Goal: Information Seeking & Learning: Find specific fact

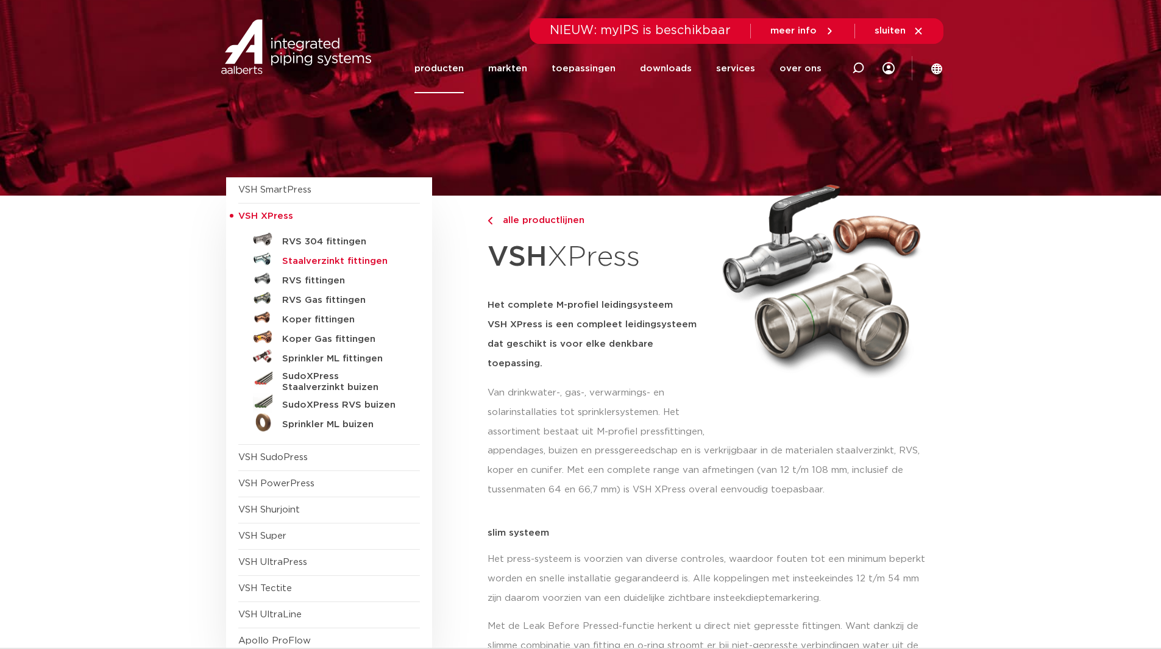
click at [316, 260] on h5 "Staalverzinkt fittingen" at bounding box center [342, 261] width 121 height 11
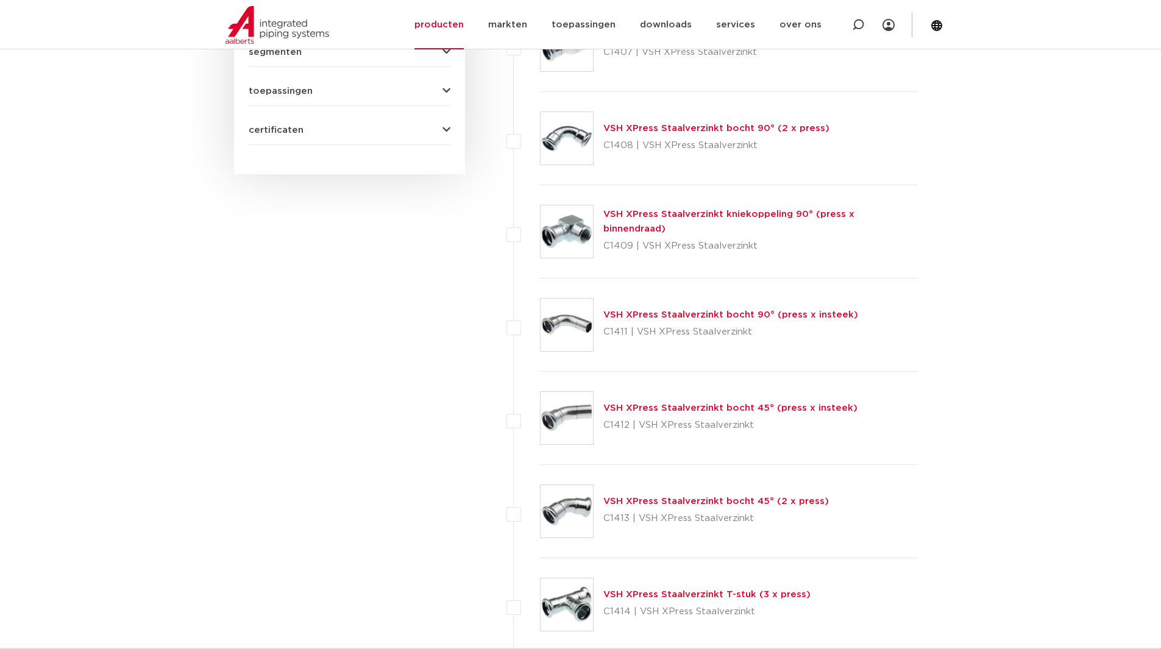
scroll to position [670, 0]
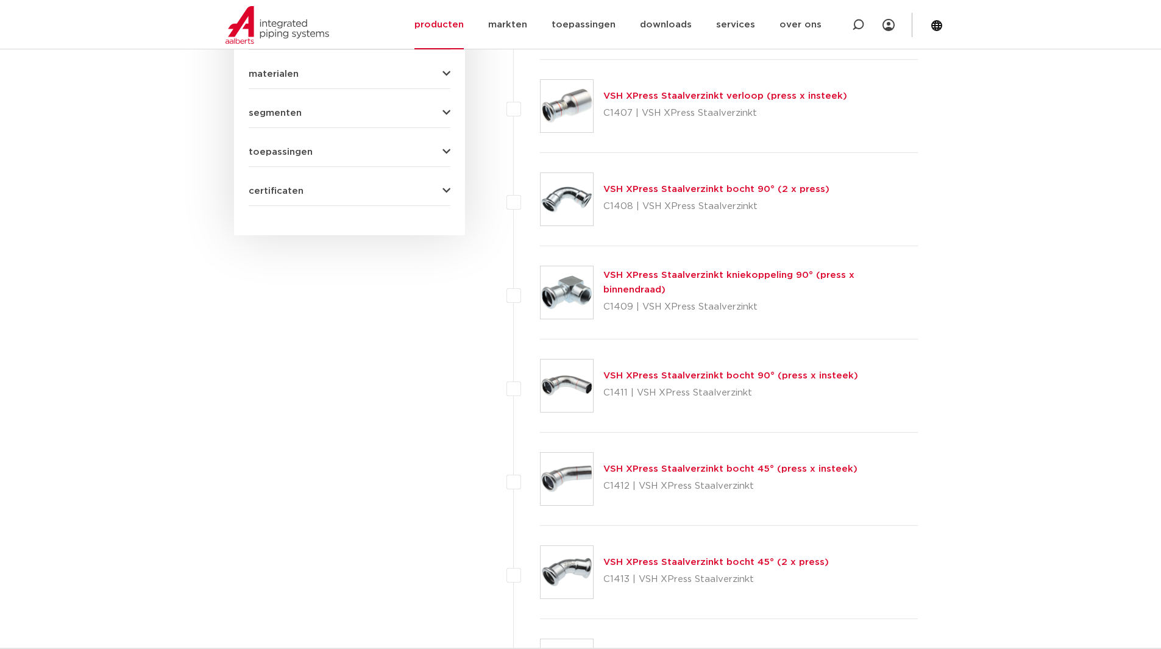
click at [679, 186] on link "VSH XPress Staalverzinkt bocht 90° (2 x press)" at bounding box center [716, 189] width 226 height 9
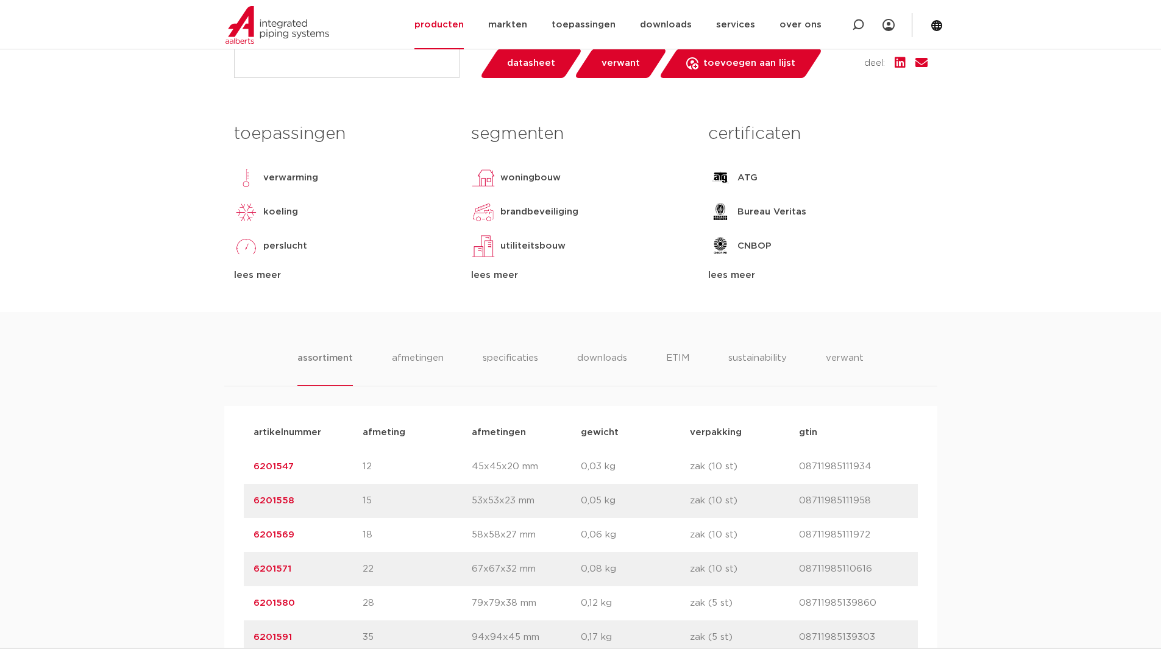
scroll to position [731, 0]
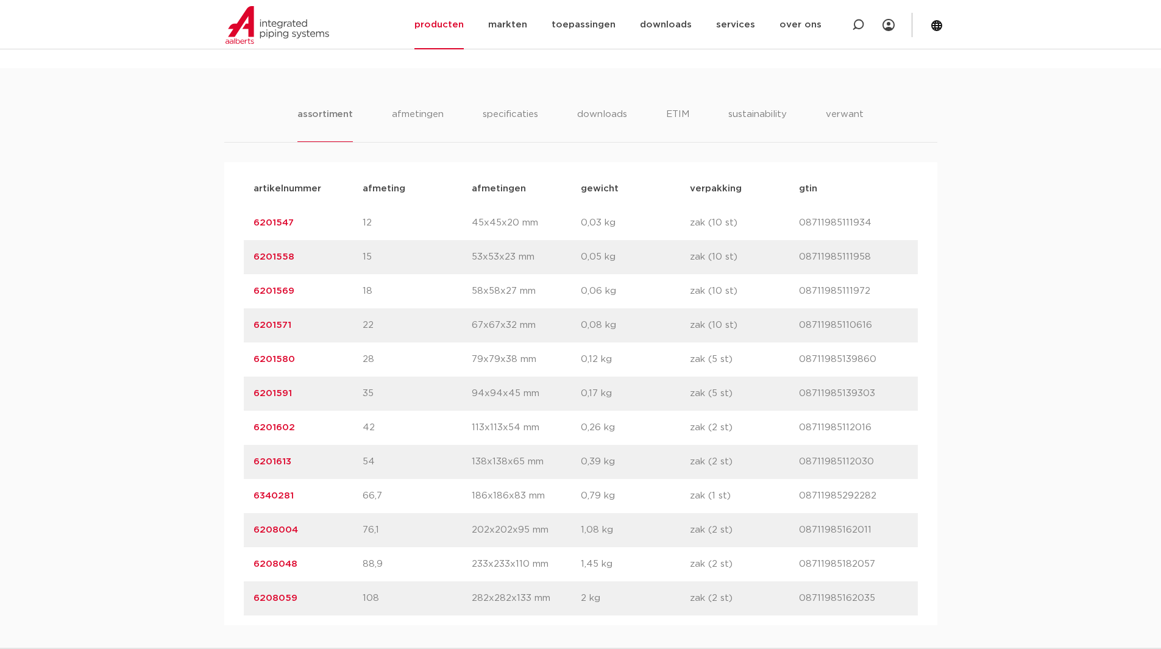
drag, startPoint x: 296, startPoint y: 322, endPoint x: 246, endPoint y: 329, distance: 50.5
click at [246, 329] on div "artikelnummer 6201571 afmeting 22 afmetingen 67x67x32 mm gewicht 0,08 kg verpak…" at bounding box center [581, 325] width 674 height 34
copy link "6201571"
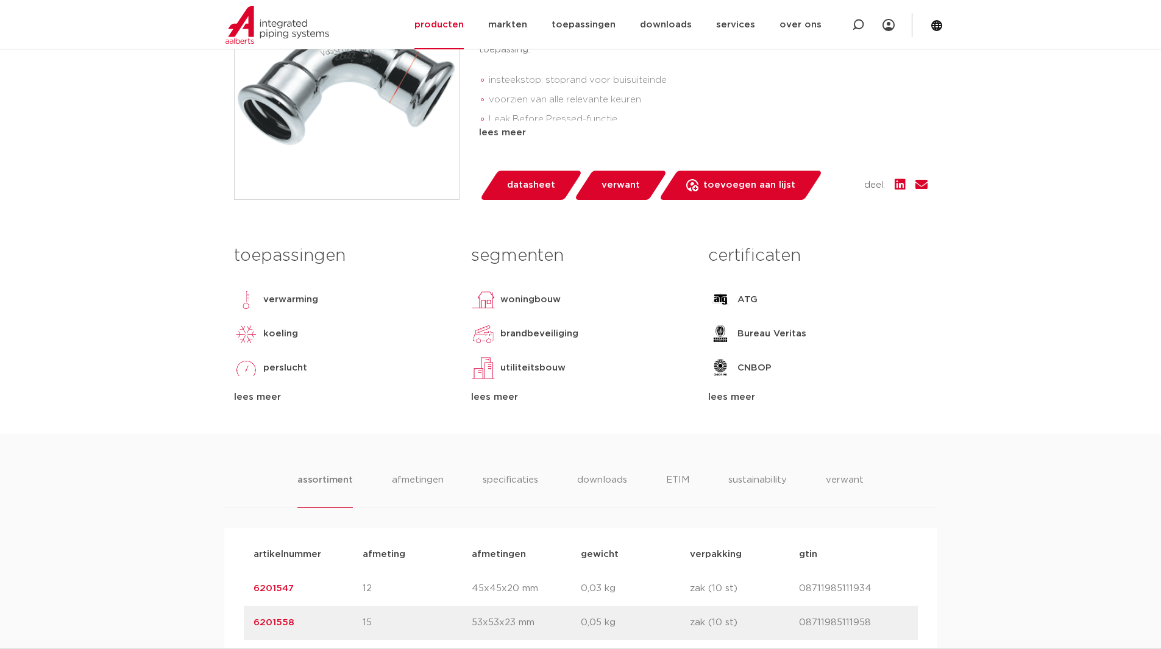
scroll to position [61, 0]
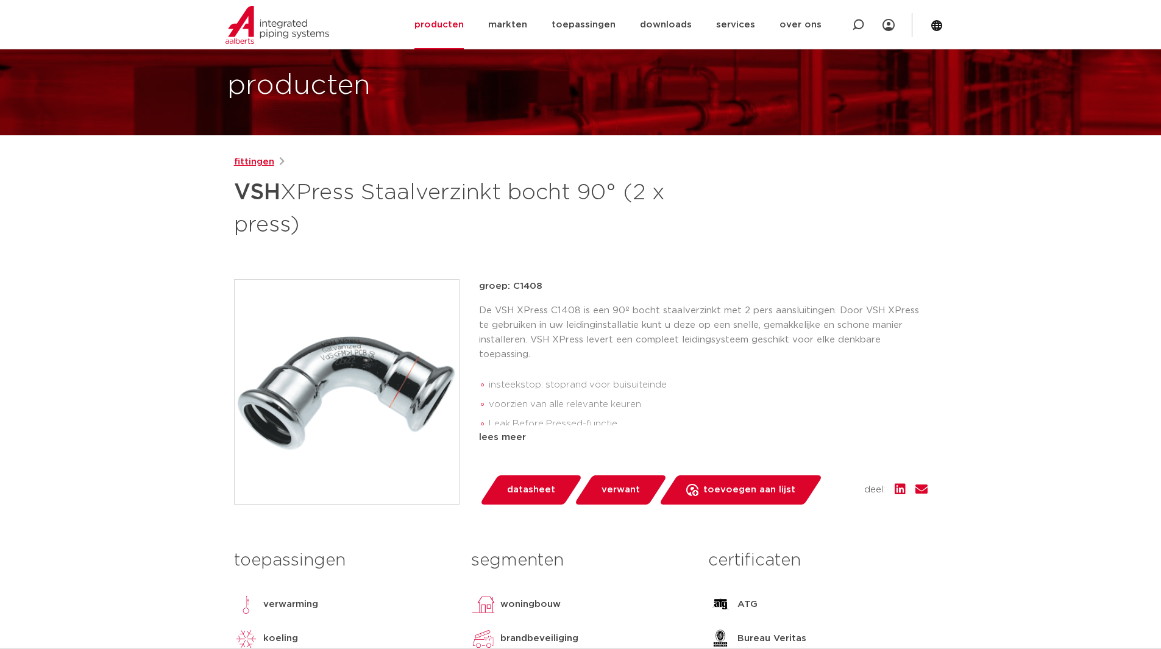
click at [261, 160] on link "fittingen" at bounding box center [254, 162] width 40 height 15
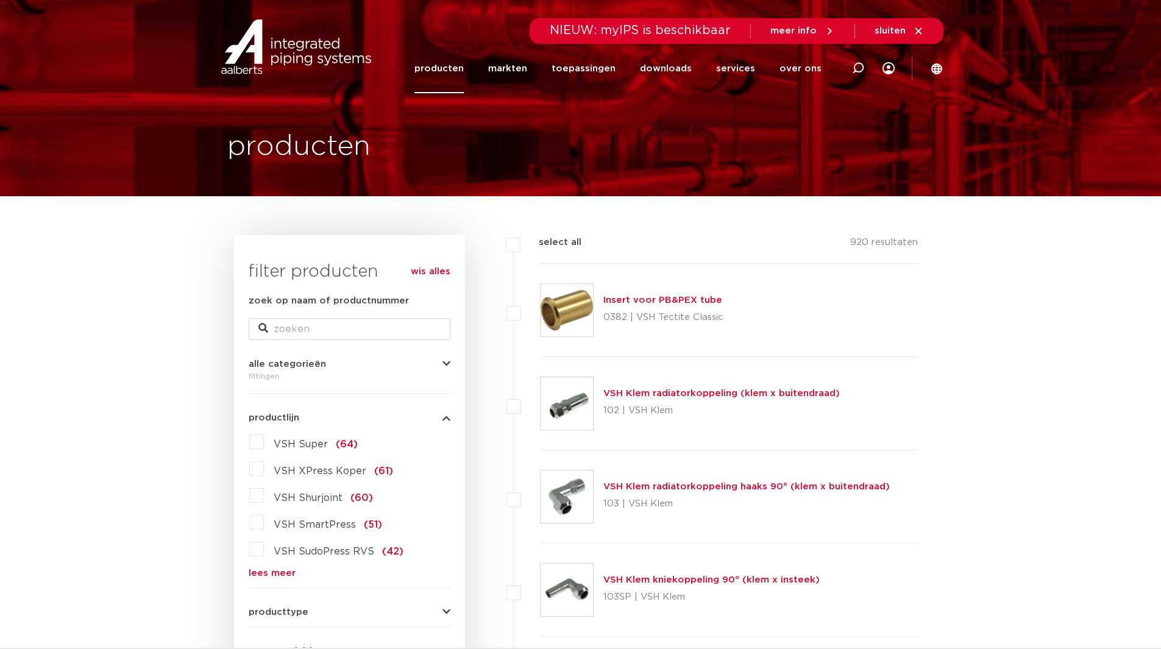
click at [458, 69] on link "producten" at bounding box center [438, 68] width 49 height 49
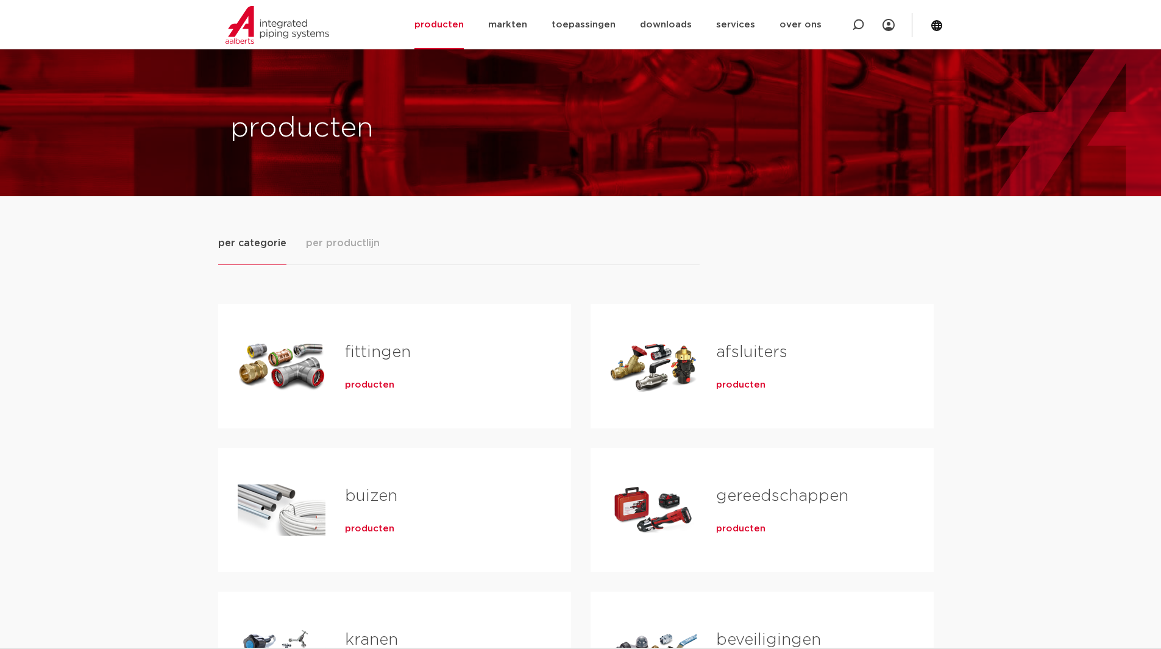
scroll to position [61, 0]
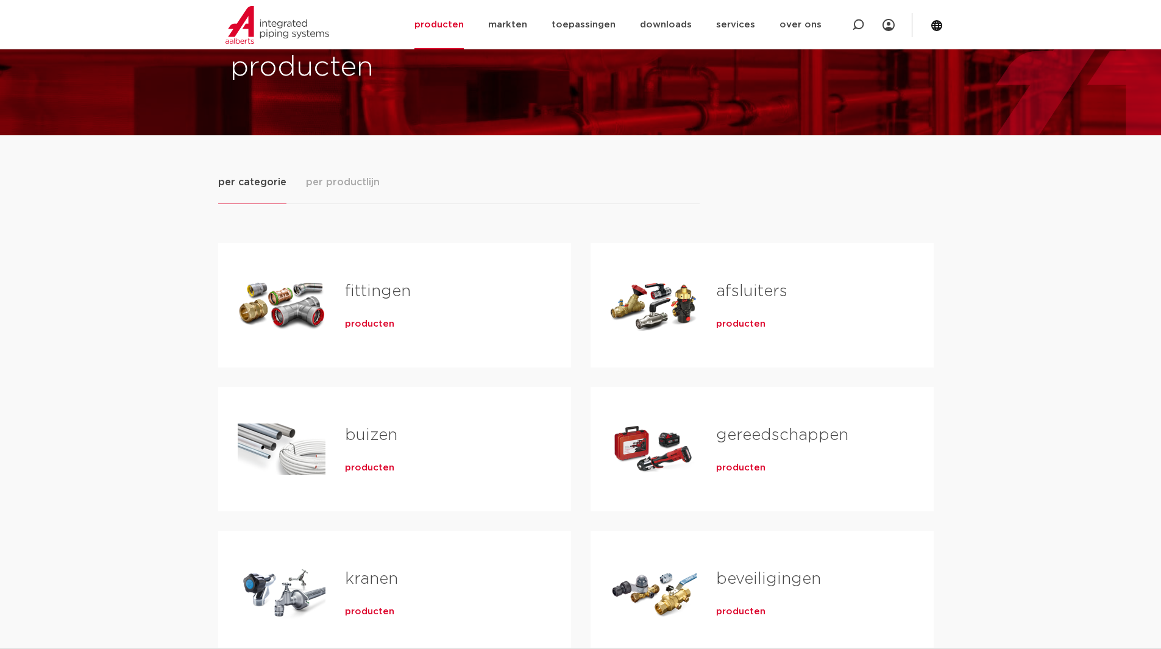
click at [388, 292] on link "fittingen" at bounding box center [378, 291] width 66 height 16
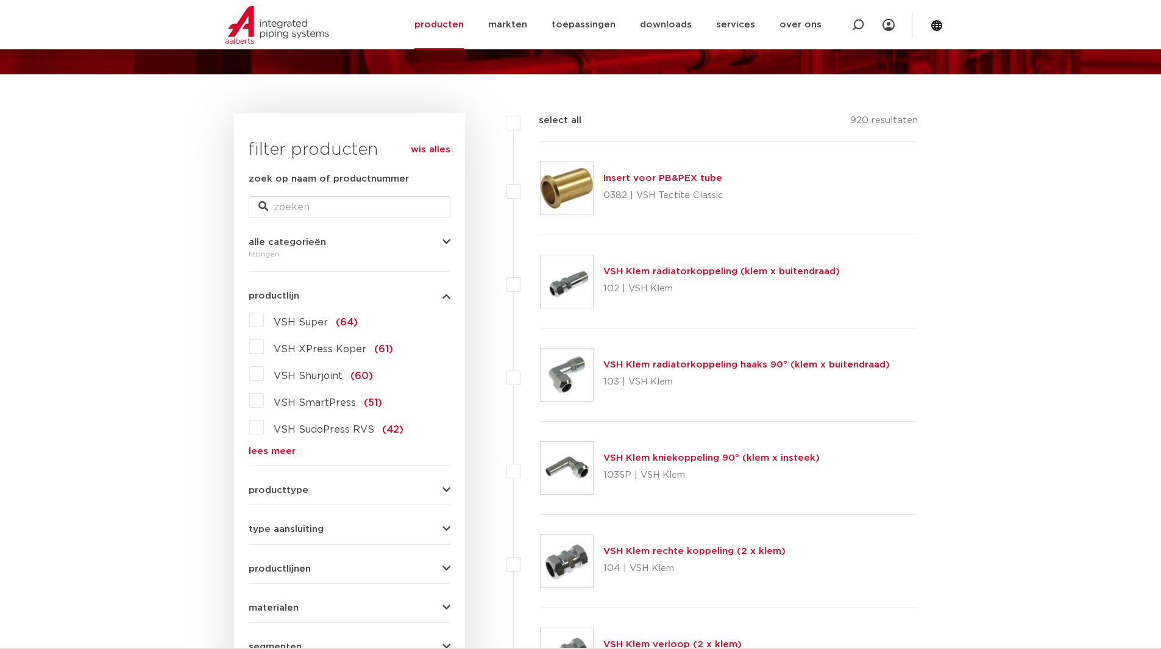
scroll to position [183, 0]
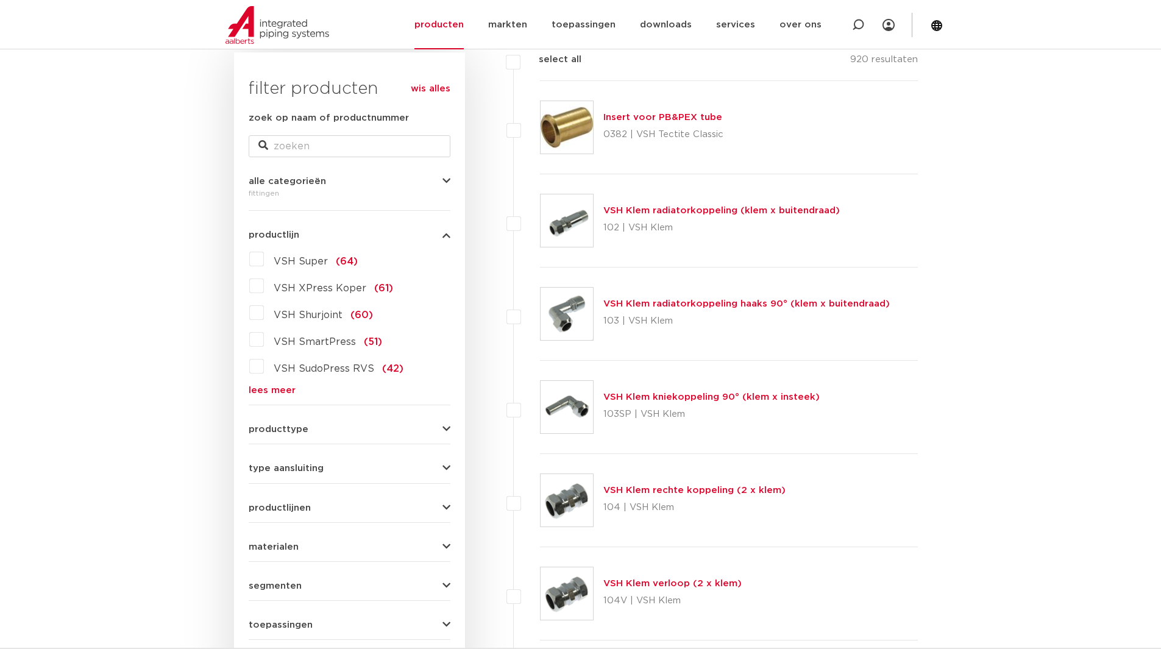
click at [269, 390] on link "lees meer" at bounding box center [350, 390] width 202 height 9
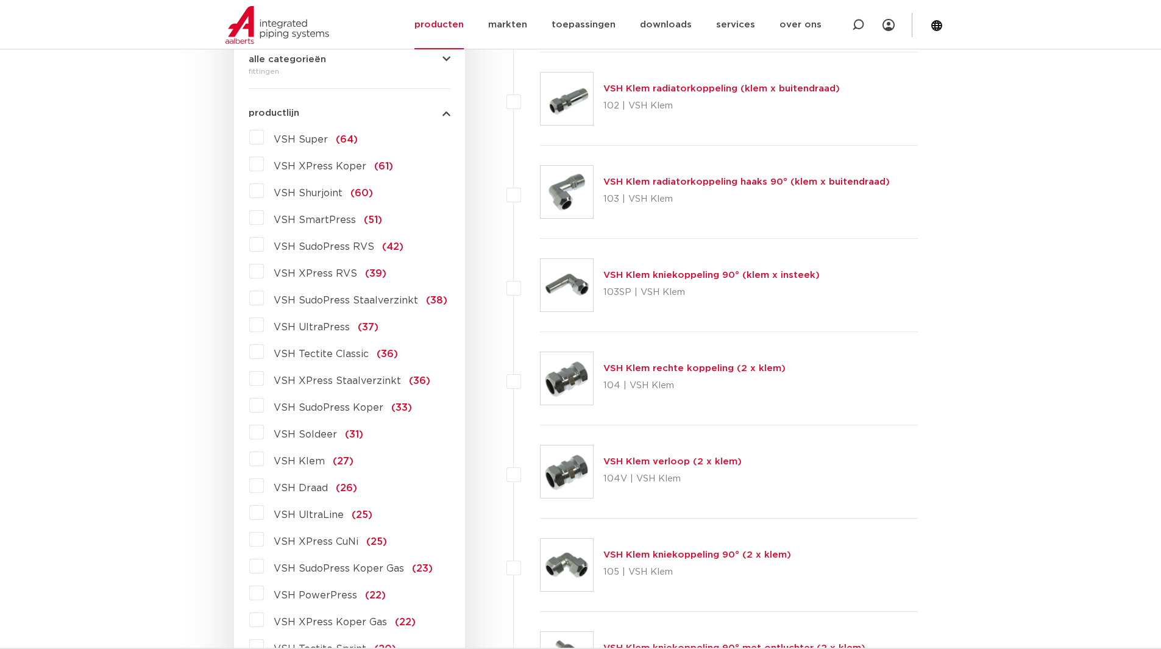
scroll to position [366, 0]
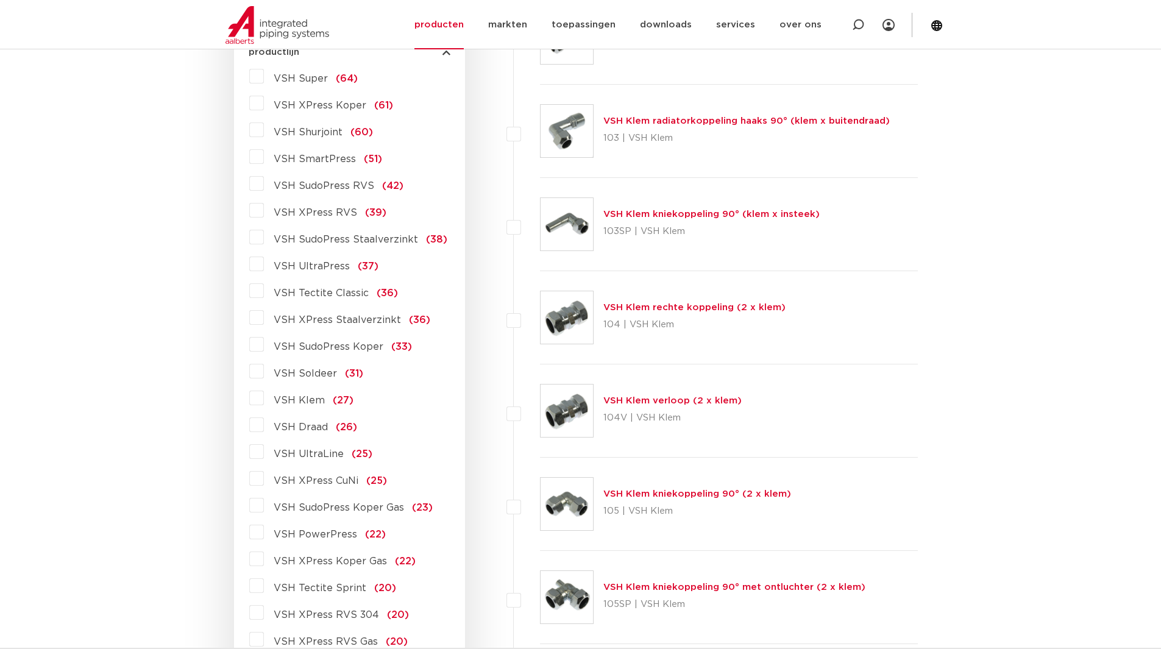
click at [264, 318] on label "VSH XPress Staalverzinkt (36)" at bounding box center [347, 318] width 166 height 20
click at [0, 0] on input "VSH XPress Staalverzinkt (36)" at bounding box center [0, 0] width 0 height 0
click at [346, 318] on span "VSH XPress Staalverzinkt" at bounding box center [337, 320] width 127 height 10
click at [0, 0] on input "VSH XPress Staalverzinkt (36)" at bounding box center [0, 0] width 0 height 0
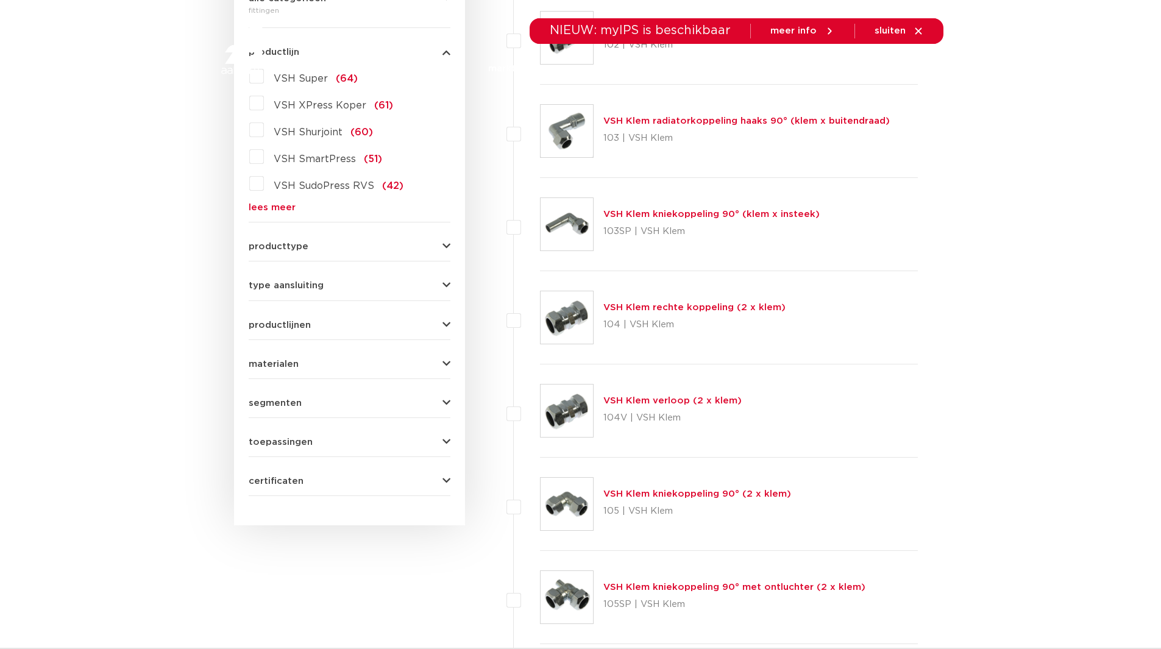
click at [275, 211] on link "lees meer" at bounding box center [350, 207] width 202 height 9
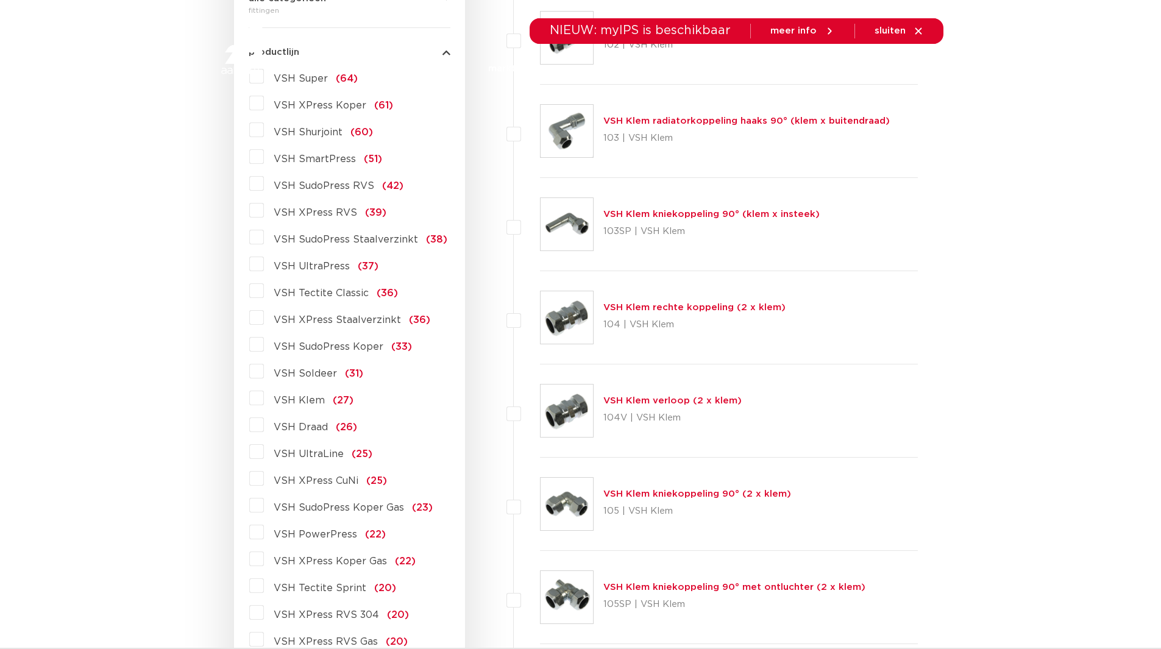
click at [264, 321] on label "VSH XPress Staalverzinkt (36)" at bounding box center [347, 318] width 166 height 20
click at [0, 0] on input "VSH XPress Staalverzinkt (36)" at bounding box center [0, 0] width 0 height 0
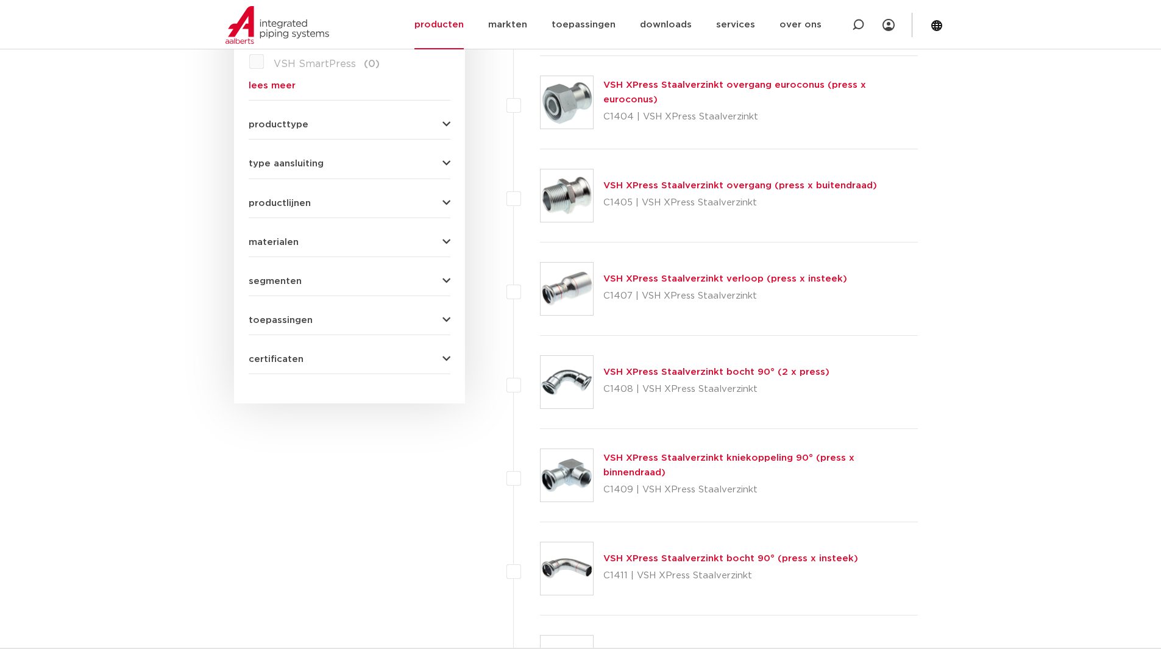
scroll to position [609, 0]
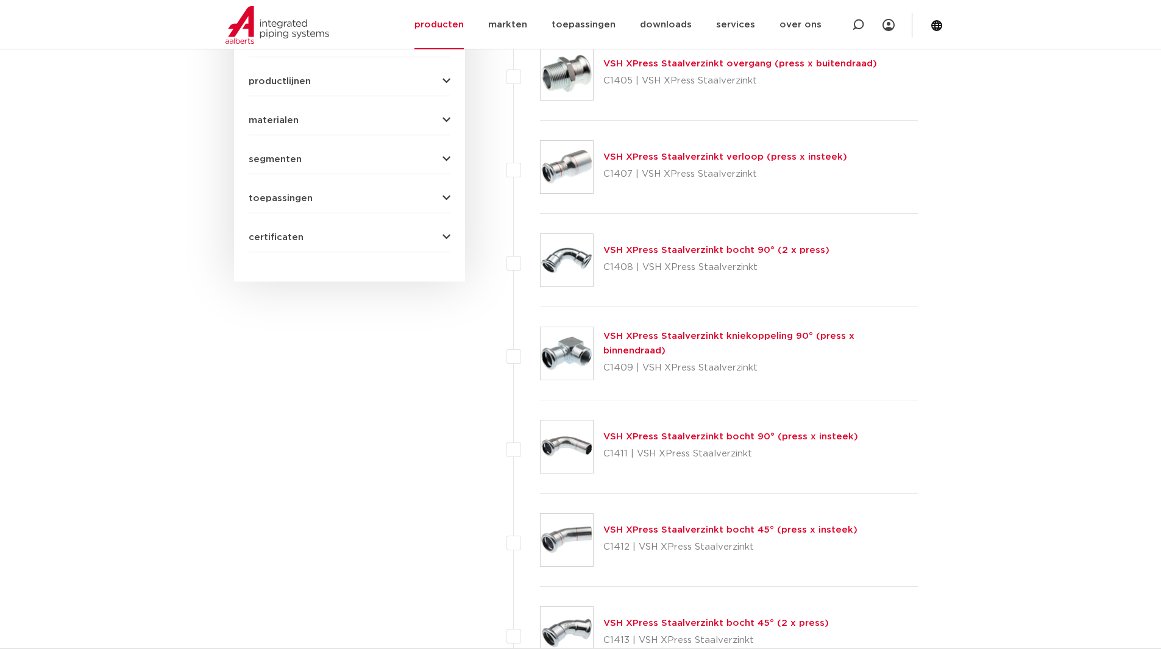
click at [670, 154] on link "VSH XPress Staalverzinkt verloop (press x insteek)" at bounding box center [725, 156] width 244 height 9
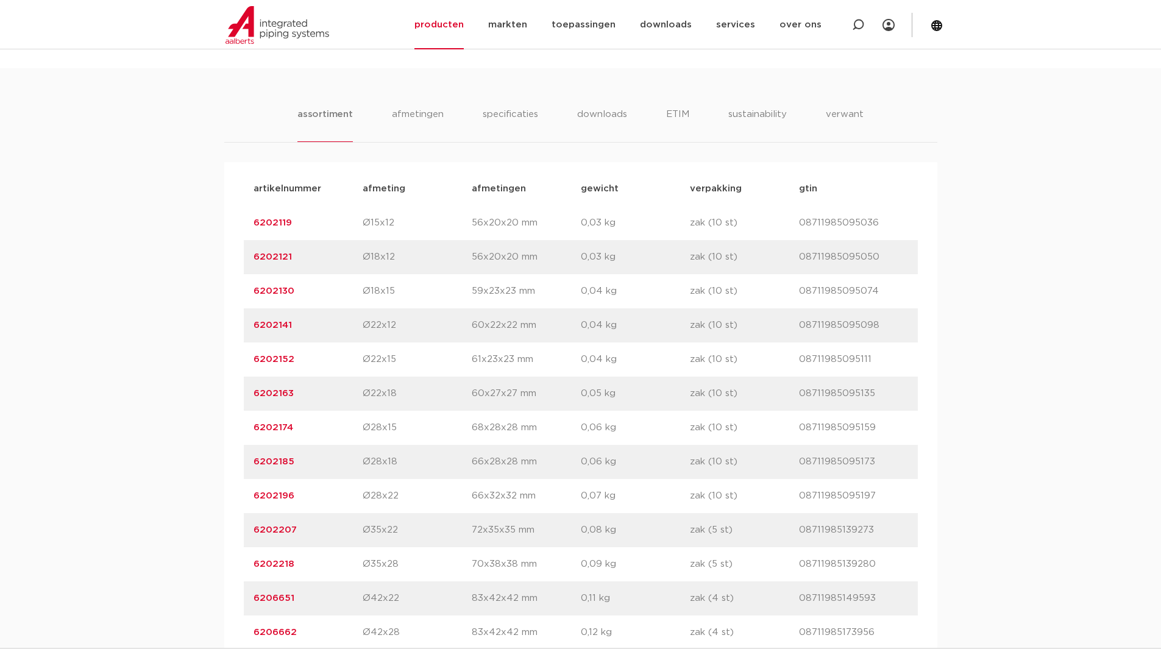
scroll to position [792, 0]
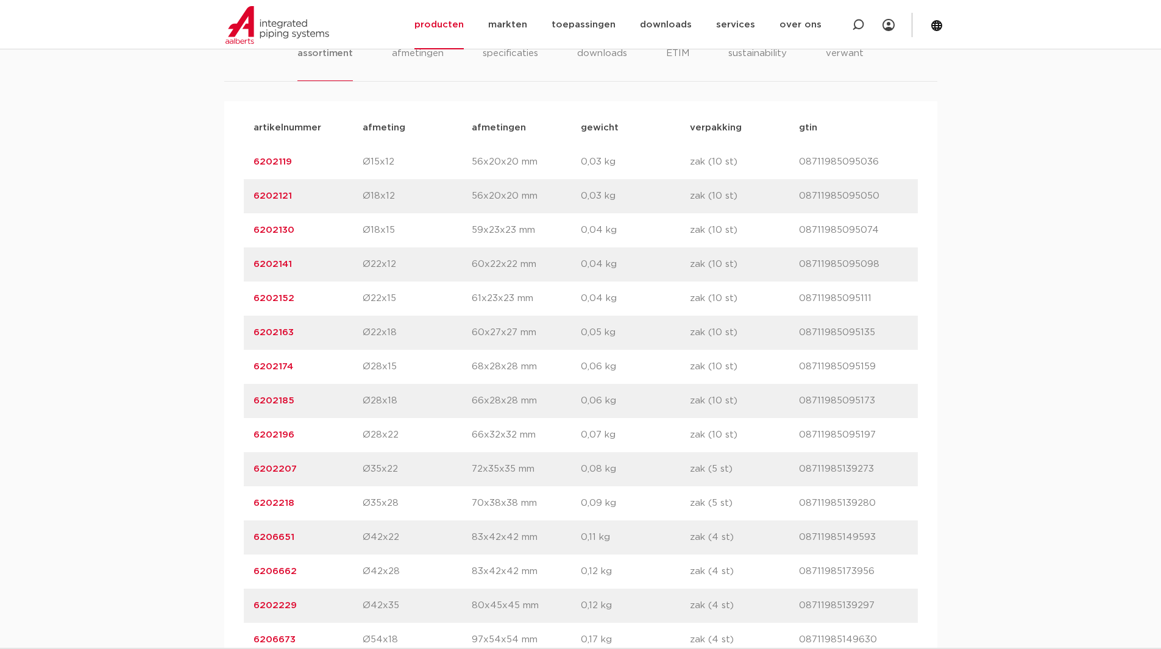
drag, startPoint x: 306, startPoint y: 433, endPoint x: 232, endPoint y: 436, distance: 73.8
drag, startPoint x: 282, startPoint y: 434, endPoint x: 209, endPoint y: 441, distance: 72.9
click at [209, 441] on div "assortiment [GEOGRAPHIC_DATA] specificaties downloads ETIM sustainability verwa…" at bounding box center [580, 627] width 1161 height 1240
drag, startPoint x: 303, startPoint y: 438, endPoint x: 243, endPoint y: 438, distance: 59.7
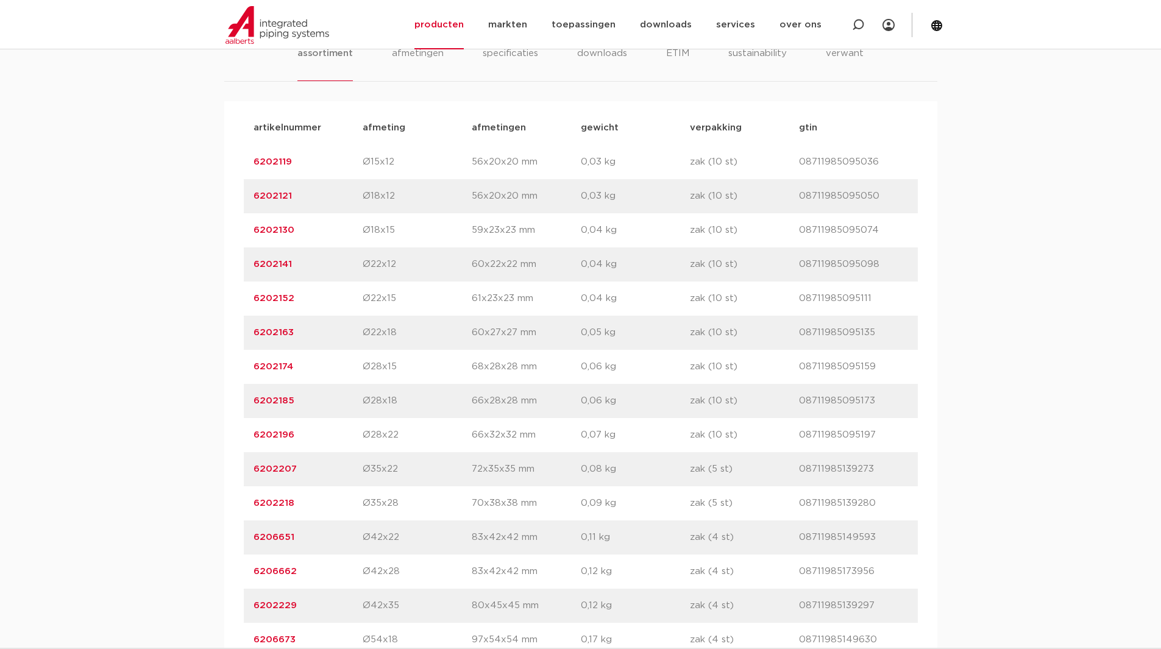
click at [244, 438] on div "artikelnummer 6202196 afmeting Ø28x22 [GEOGRAPHIC_DATA] 66x32x32 mm gewicht 0,0…" at bounding box center [581, 435] width 674 height 34
copy link "6202196"
